Goal: Communication & Community: Ask a question

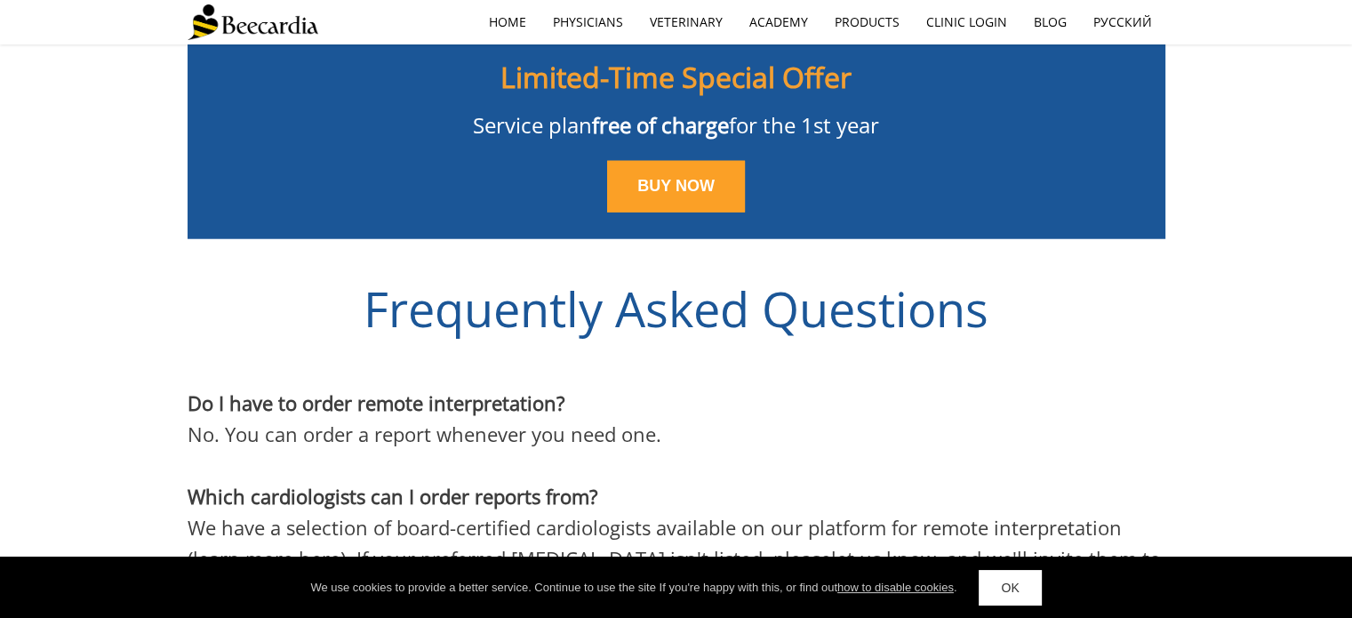
scroll to position [4471, 0]
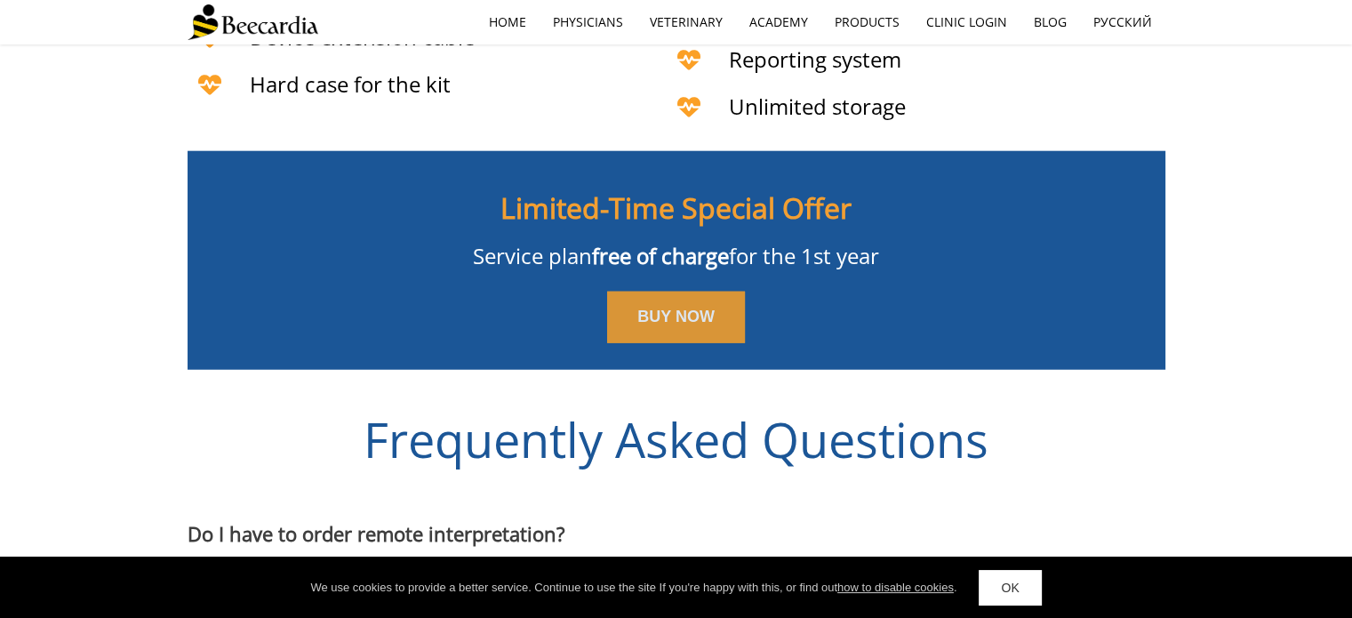
click at [665, 308] on span "BUY NOW" at bounding box center [675, 317] width 77 height 18
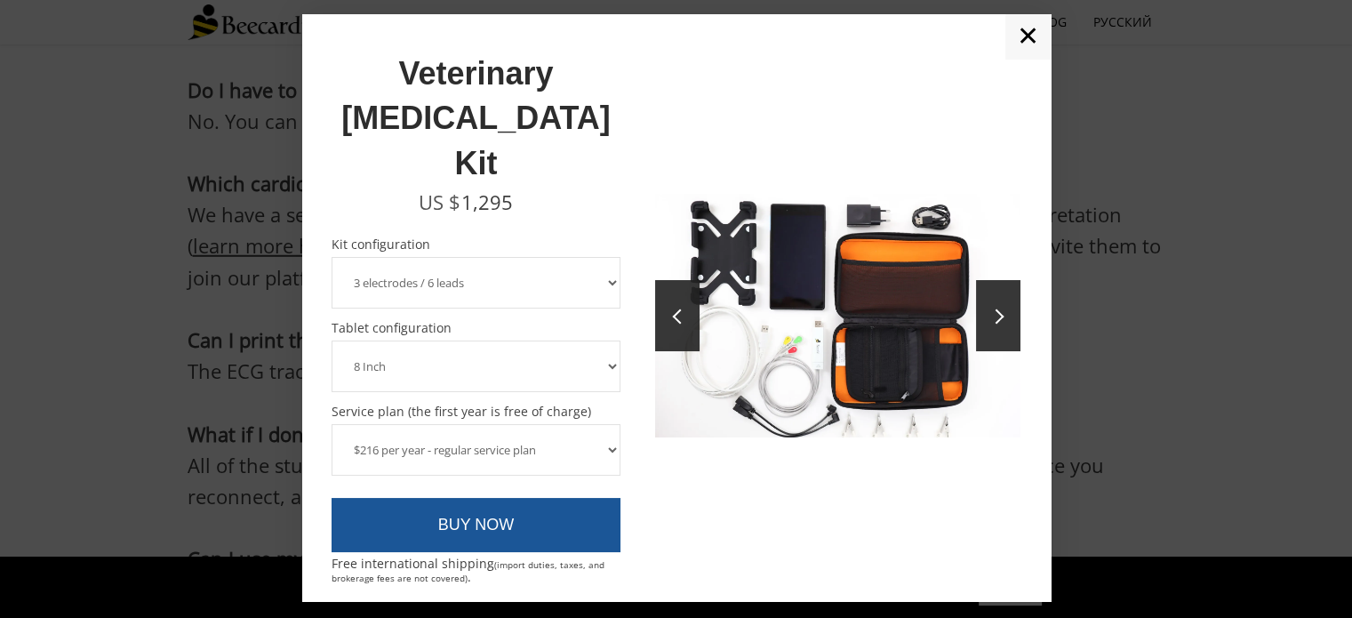
scroll to position [4915, 0]
click at [1021, 59] on link "✕" at bounding box center [1027, 36] width 45 height 44
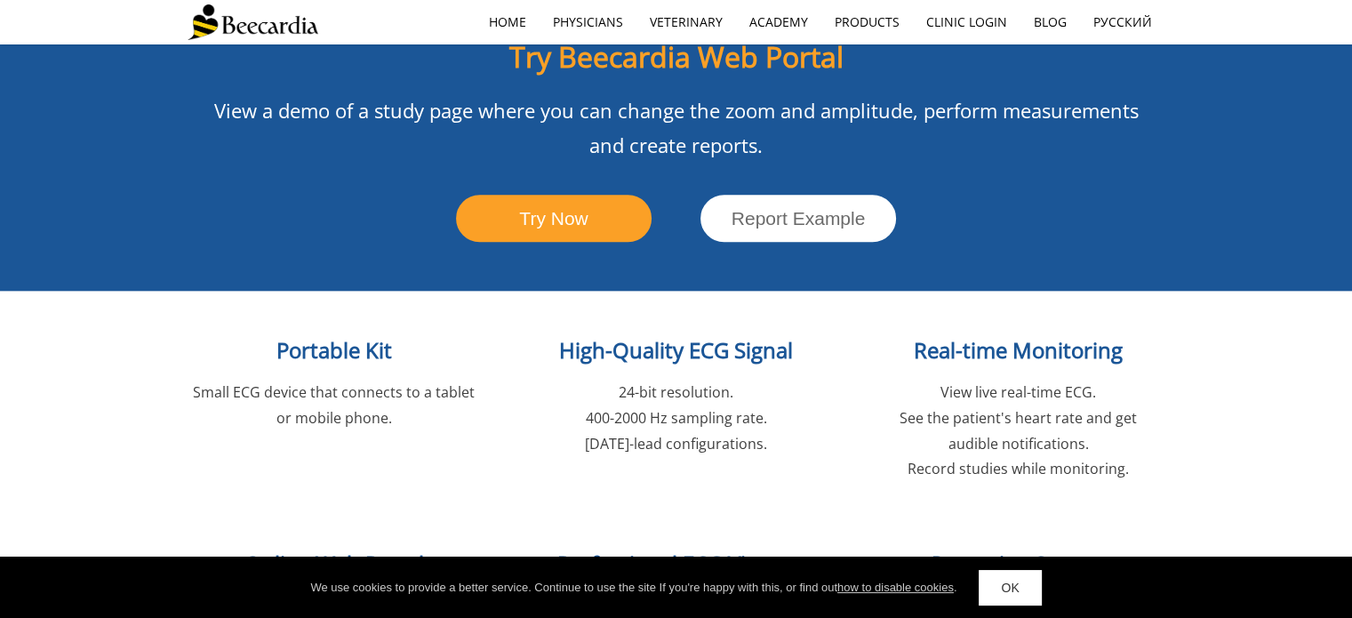
scroll to position [1804, 0]
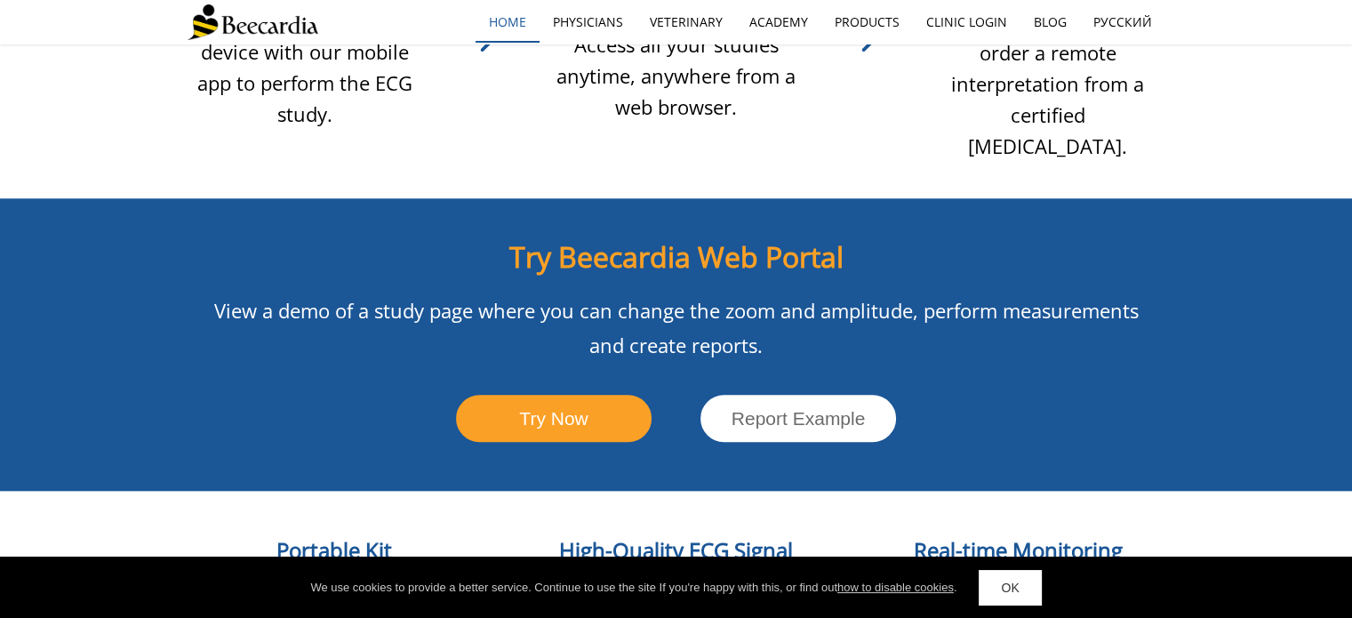
click at [509, 17] on link "home" at bounding box center [508, 22] width 64 height 41
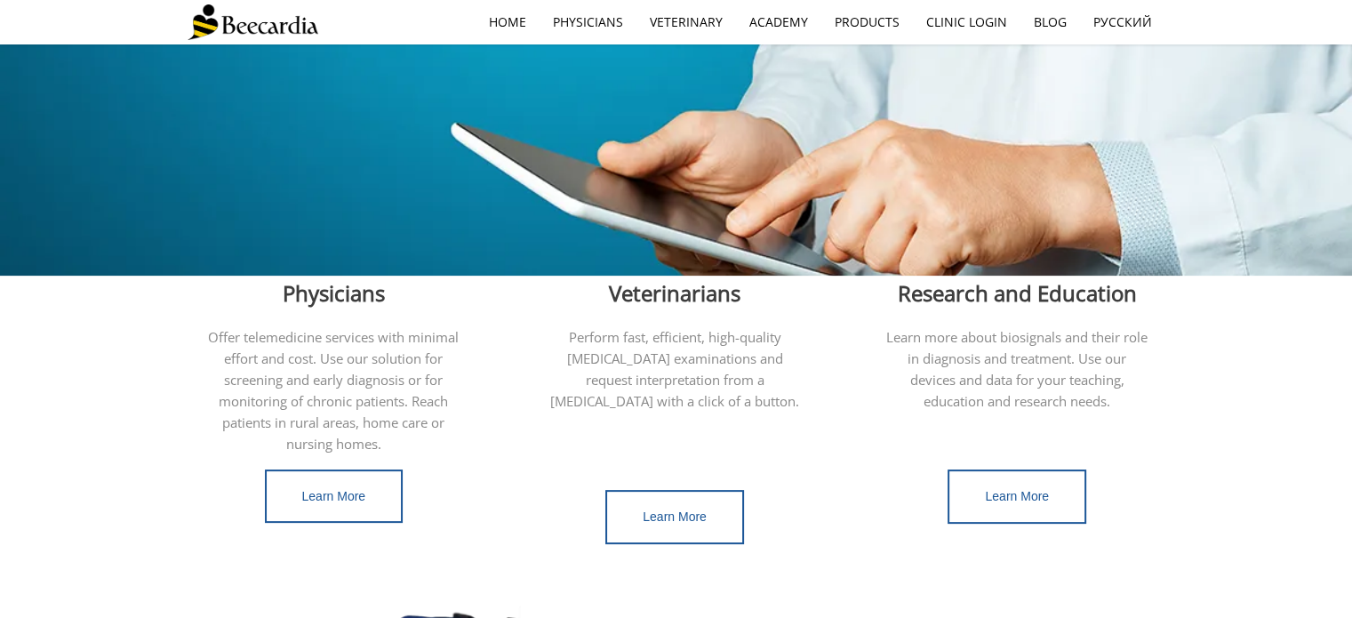
scroll to position [444, 0]
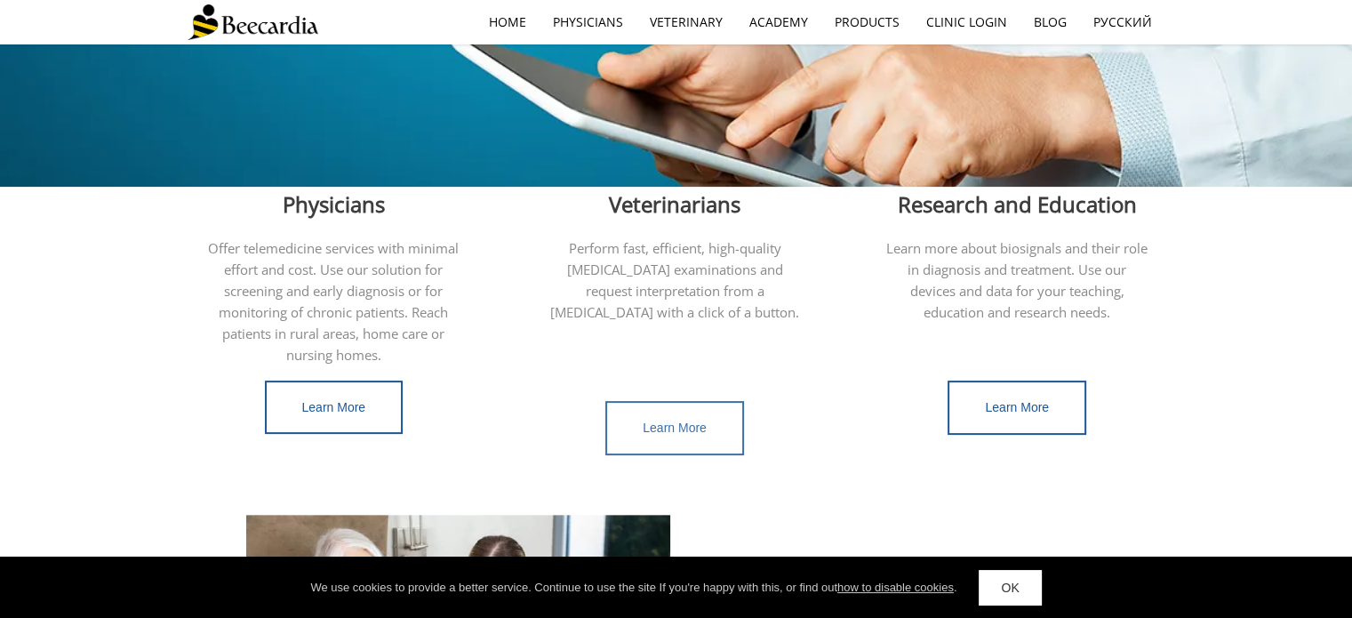
click at [697, 415] on link "Learn More" at bounding box center [674, 428] width 139 height 54
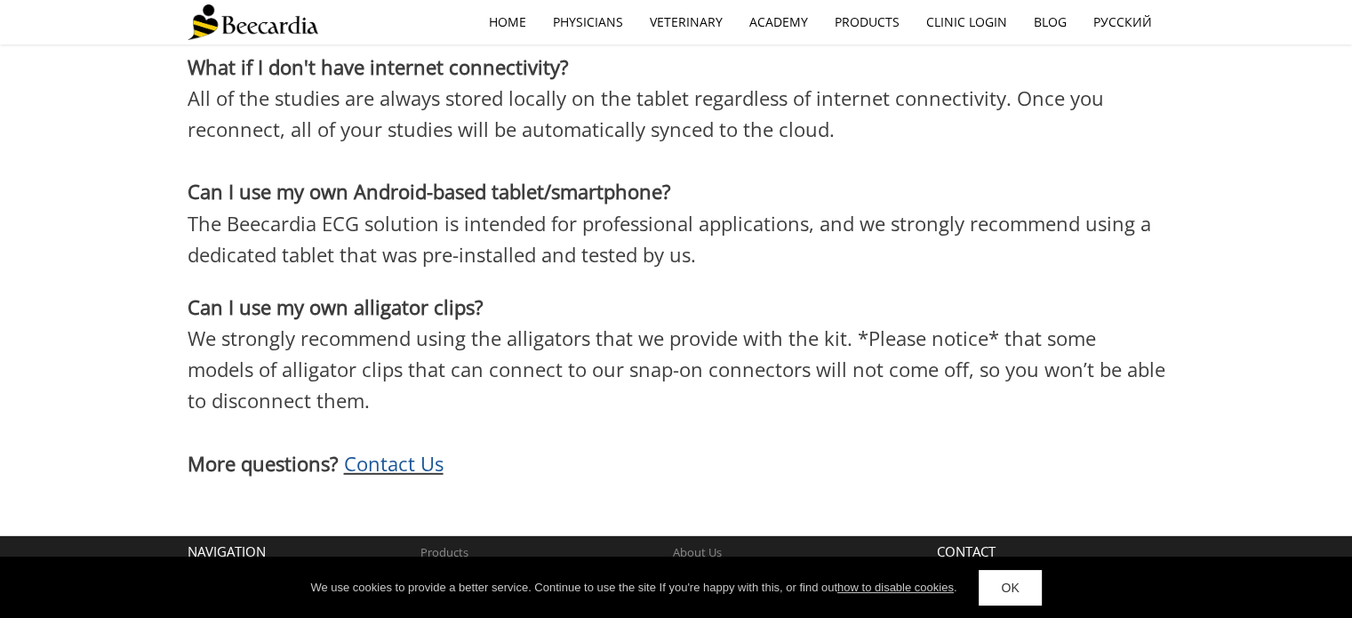
scroll to position [5306, 0]
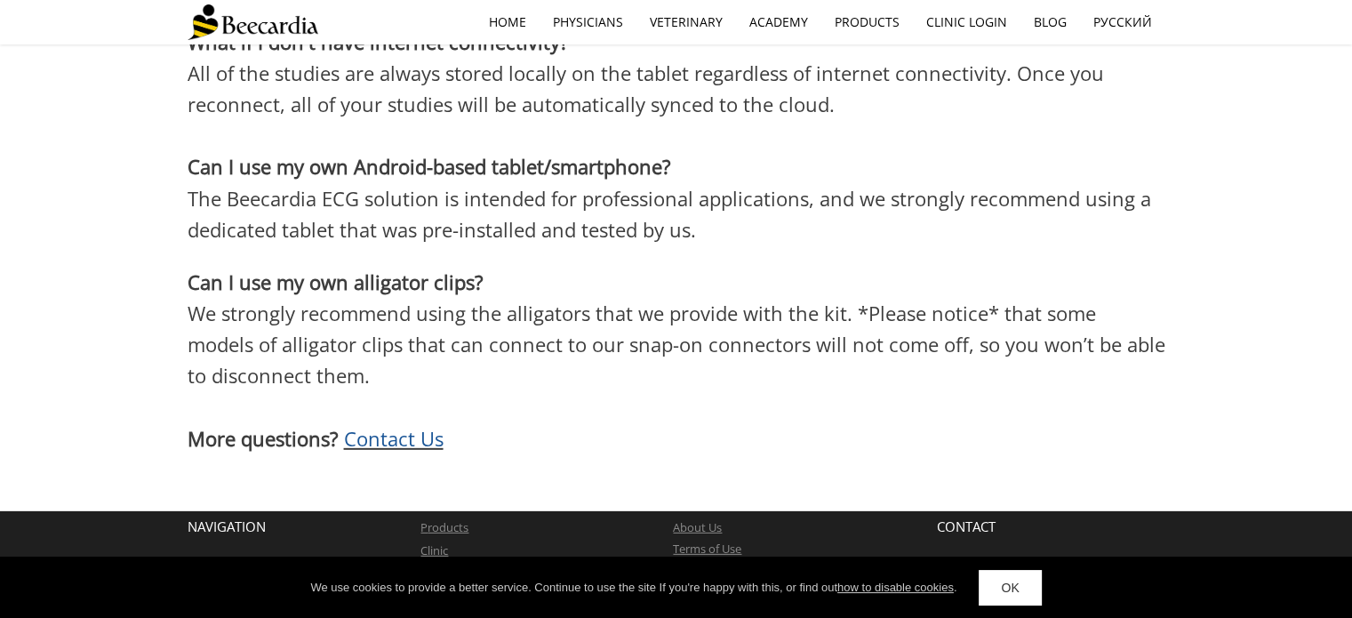
click at [380, 425] on span "Contact Us" at bounding box center [394, 438] width 100 height 27
click at [385, 425] on span "Contact Us" at bounding box center [394, 438] width 100 height 27
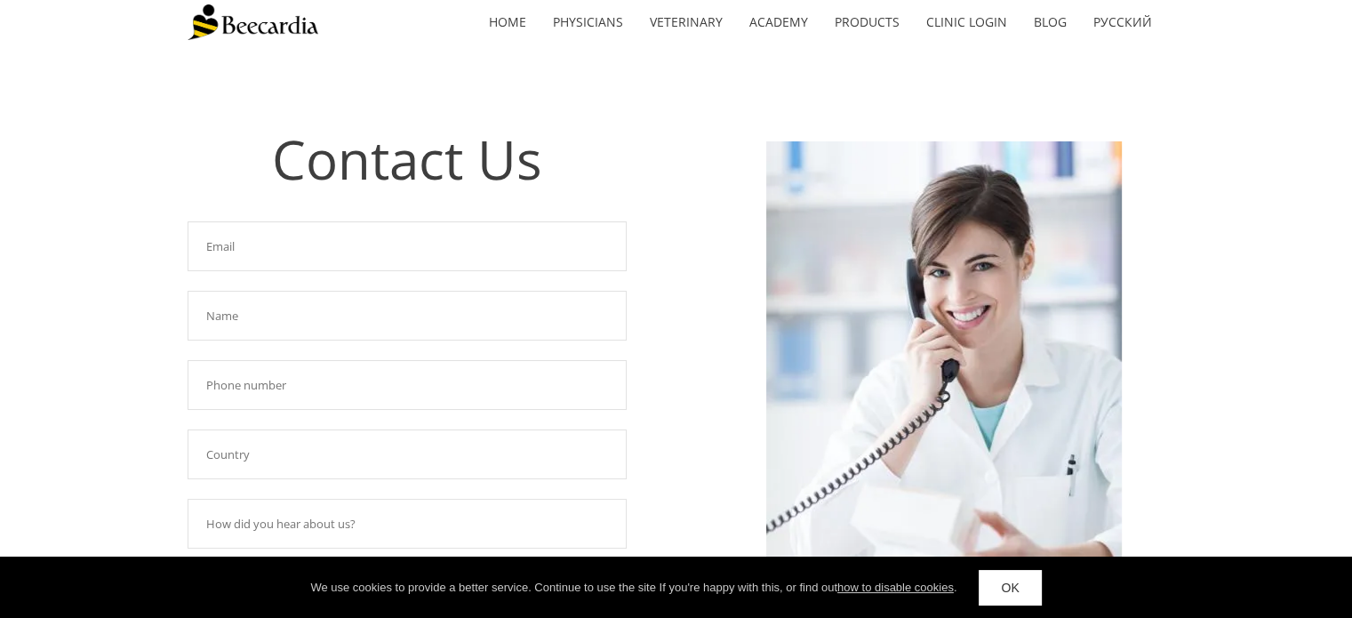
click at [224, 257] on input "text" at bounding box center [407, 246] width 439 height 50
type input "sphillips@providencevethospital.com"
click at [257, 323] on input "Susan" at bounding box center [407, 316] width 439 height 50
type input "Susan Phillips"
type input "510-521-6608"
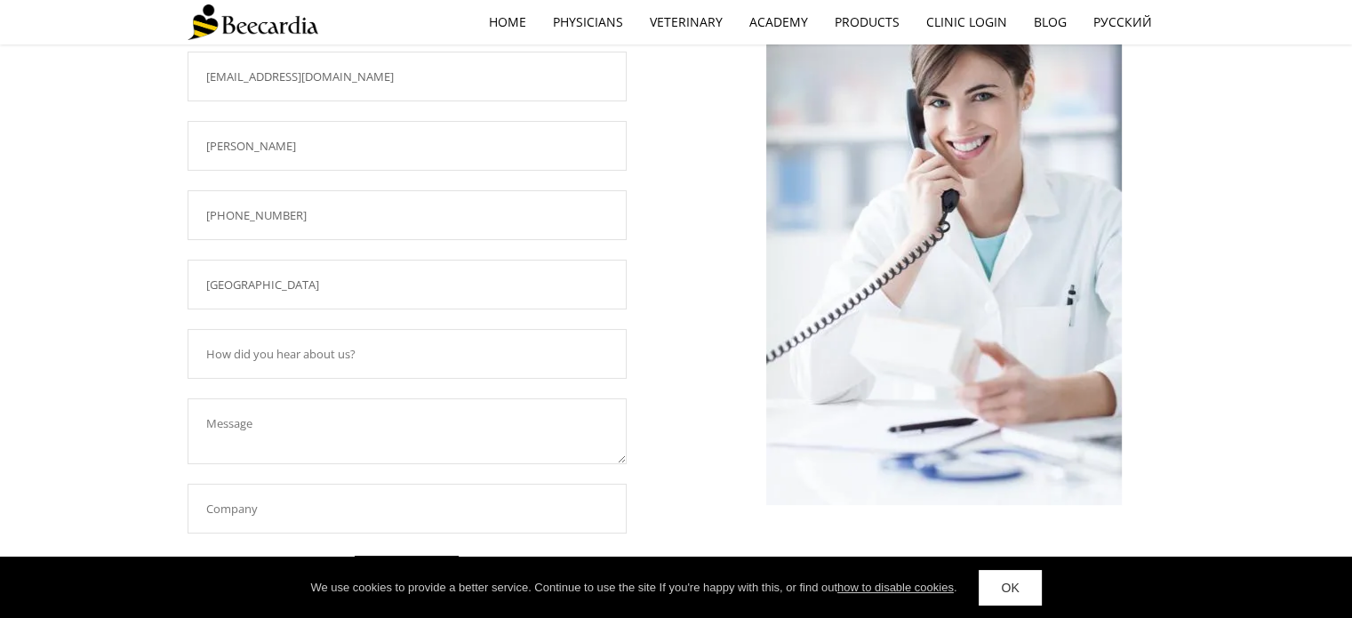
scroll to position [178, 0]
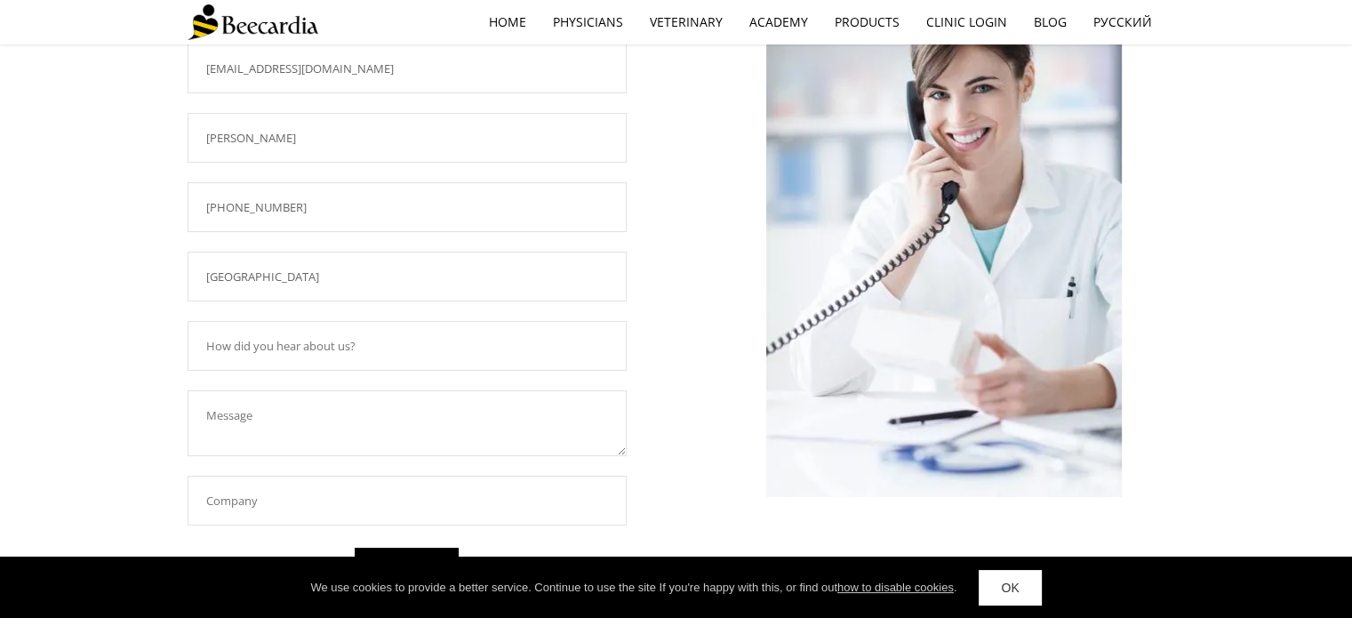
type input "USA"
click at [262, 337] on input "text" at bounding box center [407, 346] width 439 height 50
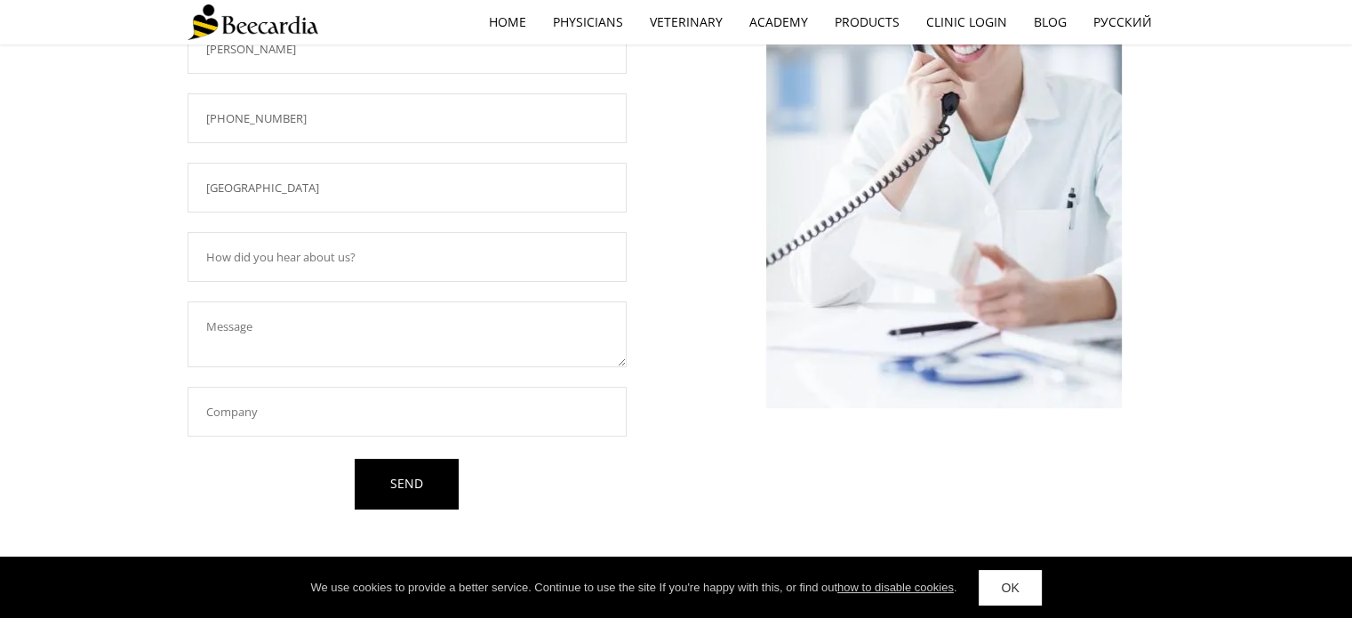
click at [223, 413] on input "text" at bounding box center [407, 412] width 439 height 50
type input "Providence Veterinary Hospital & Clinic"
click at [215, 252] on input "text" at bounding box center [407, 257] width 439 height 50
type input "Cardiologist"
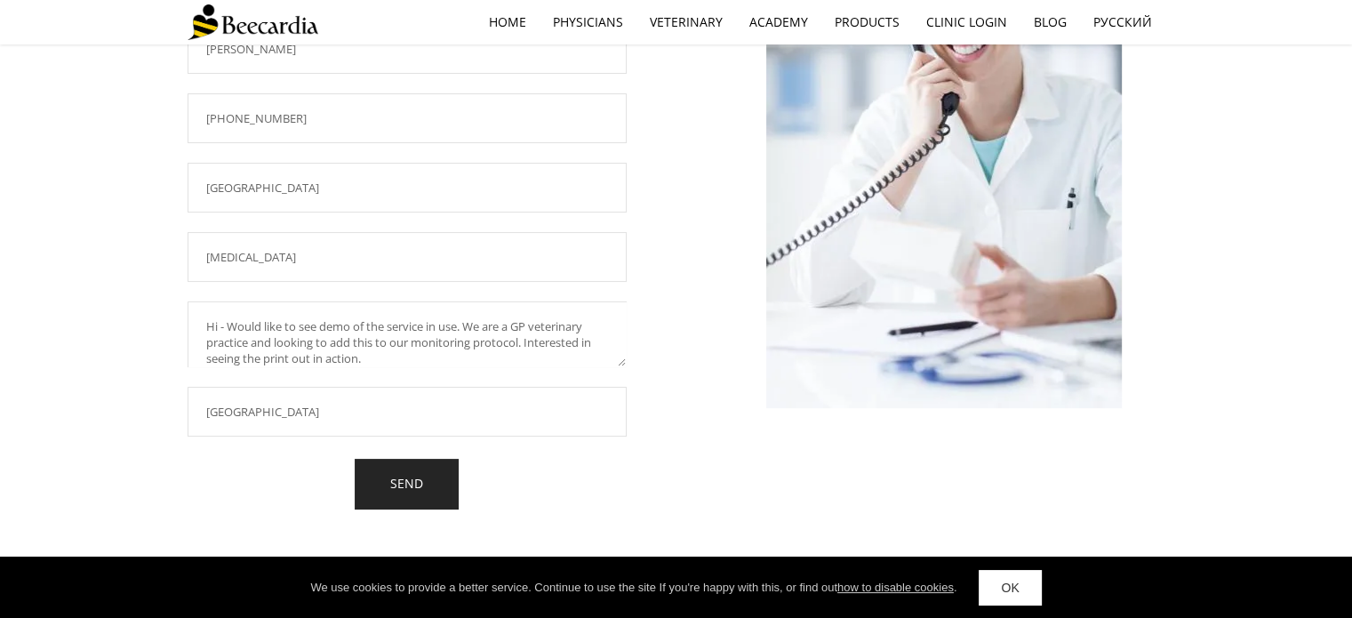
type textarea "Hi - Would like to see demo of the service in use. We are a GP veterinary pract…"
click at [412, 482] on link "SEND" at bounding box center [407, 484] width 104 height 51
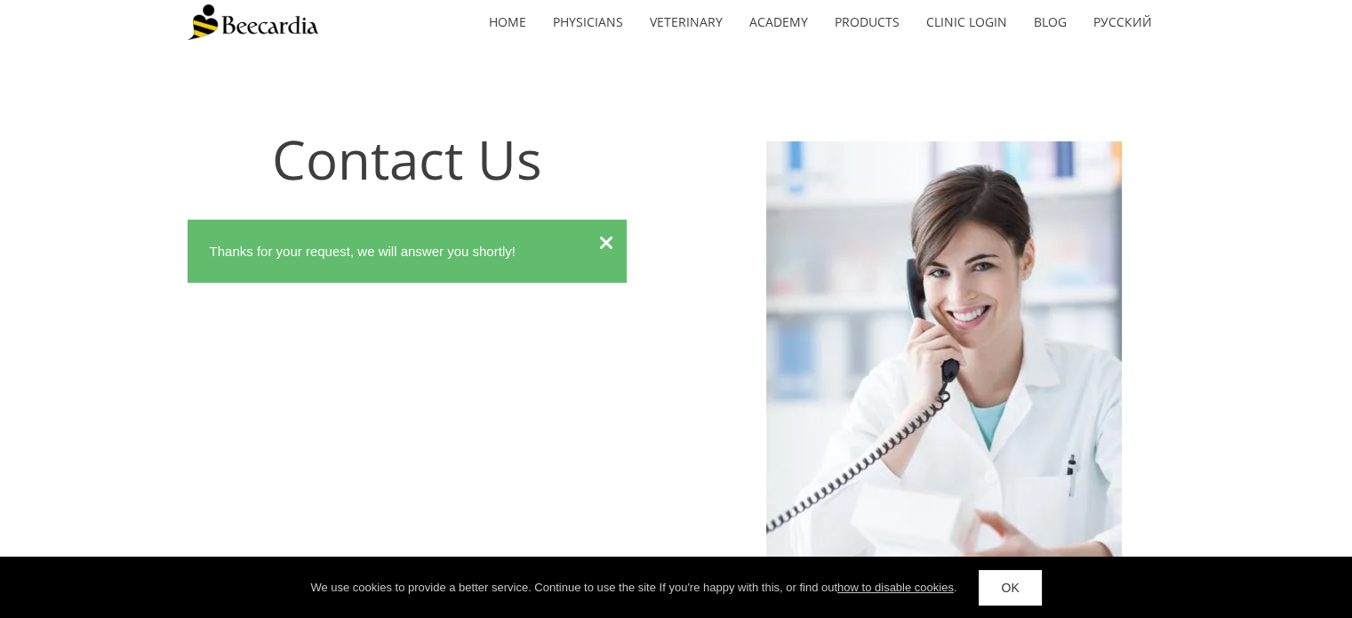
scroll to position [0, 0]
